Goal: Check status: Check status

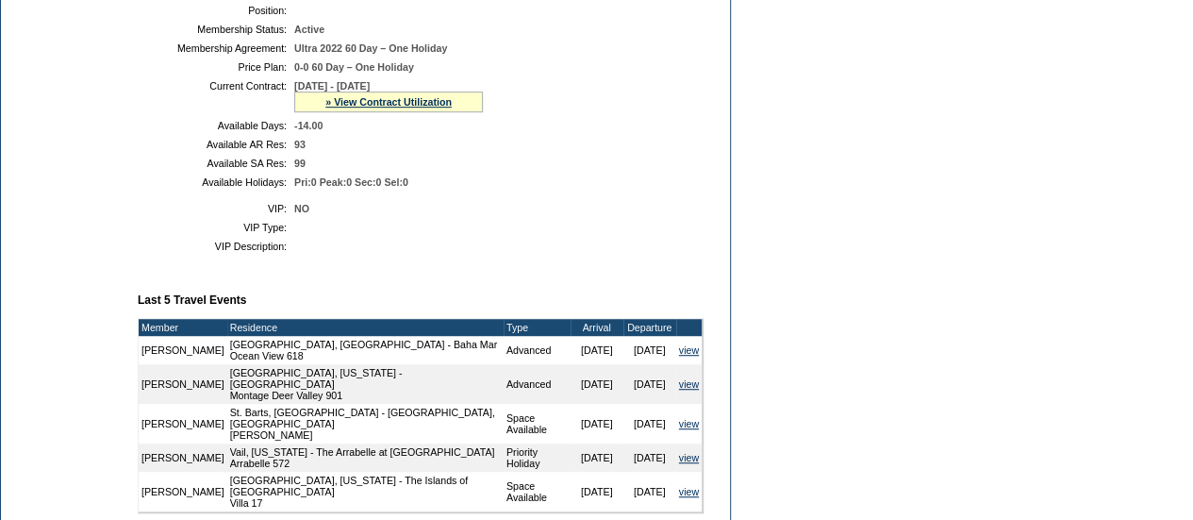
scroll to position [465, 0]
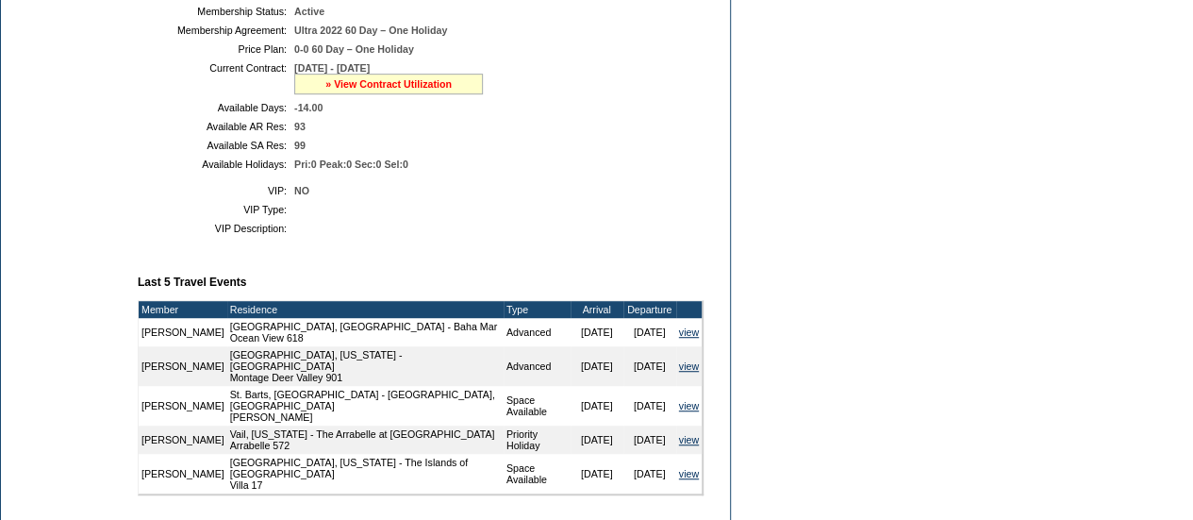
click at [402, 90] on link "» View Contract Utilization" at bounding box center [388, 83] width 126 height 11
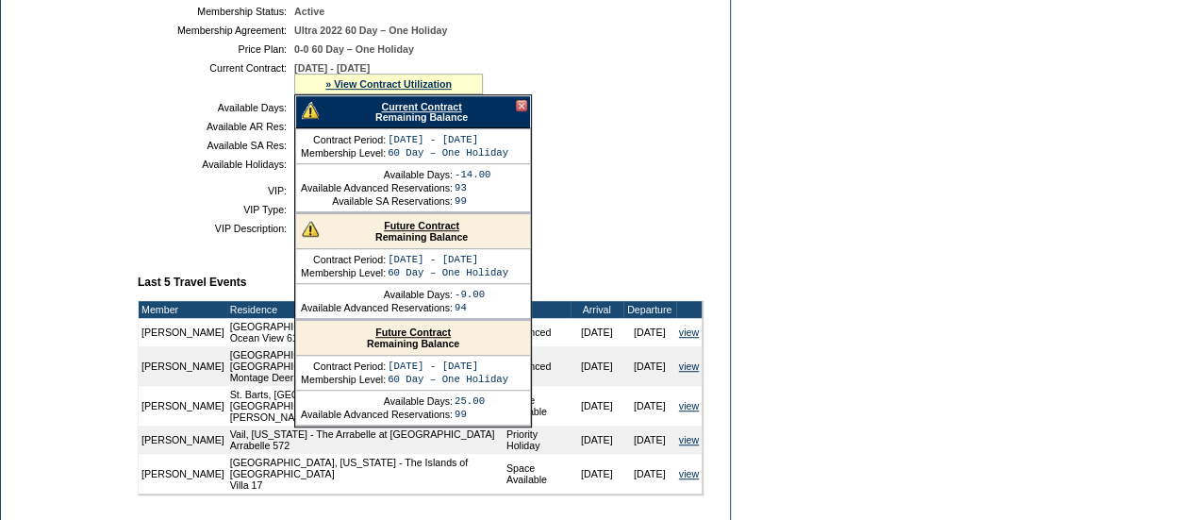
click at [413, 231] on link "Future Contract" at bounding box center [421, 225] width 75 height 11
click at [421, 338] on link "Future Contract" at bounding box center [412, 331] width 75 height 11
click at [420, 231] on link "Future Contract" at bounding box center [421, 225] width 75 height 11
click at [418, 231] on link "Future Contract" at bounding box center [421, 225] width 75 height 11
click at [409, 231] on link "Future Contract" at bounding box center [421, 225] width 75 height 11
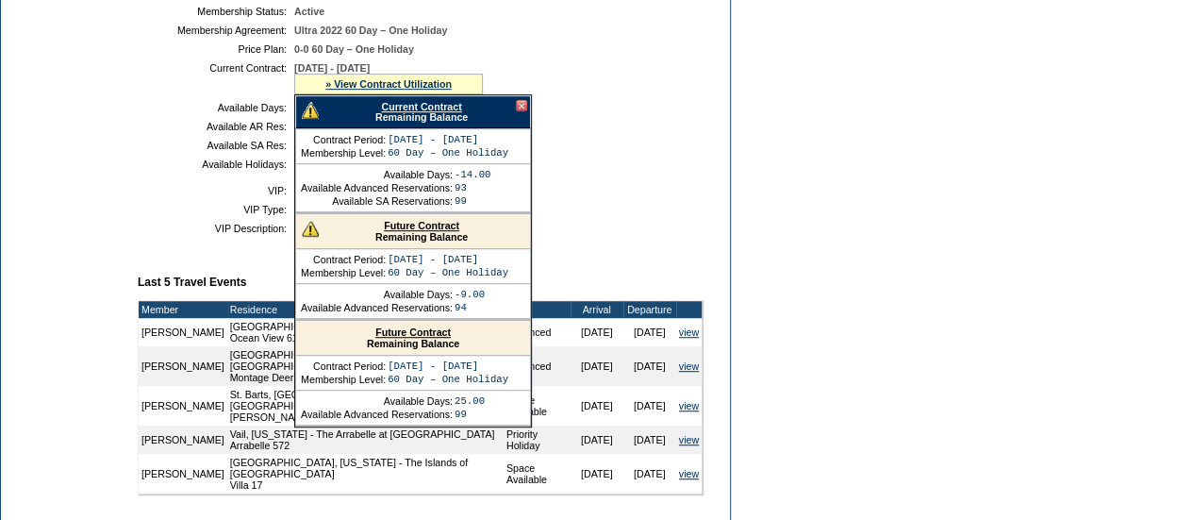
click at [521, 111] on div at bounding box center [521, 105] width 11 height 11
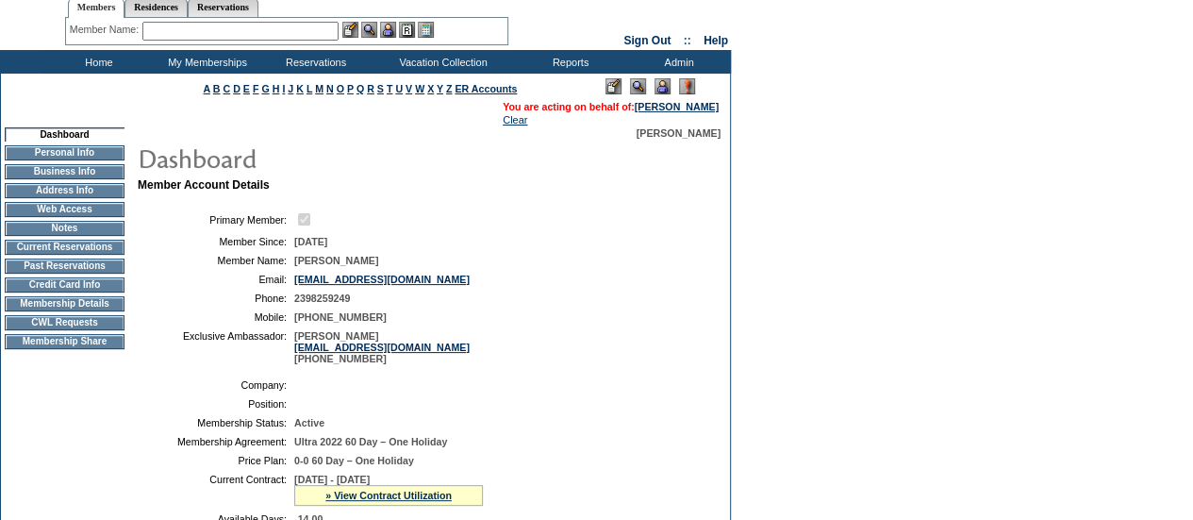
scroll to position [0, 0]
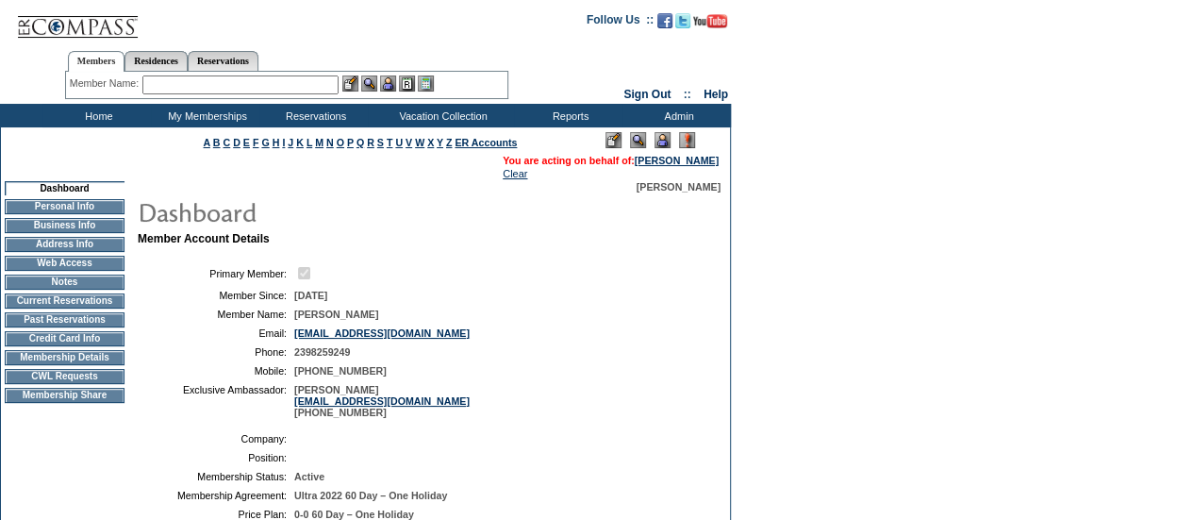
click at [105, 114] on td "Home" at bounding box center [96, 116] width 108 height 24
